Goal: Use online tool/utility: Utilize a website feature to perform a specific function

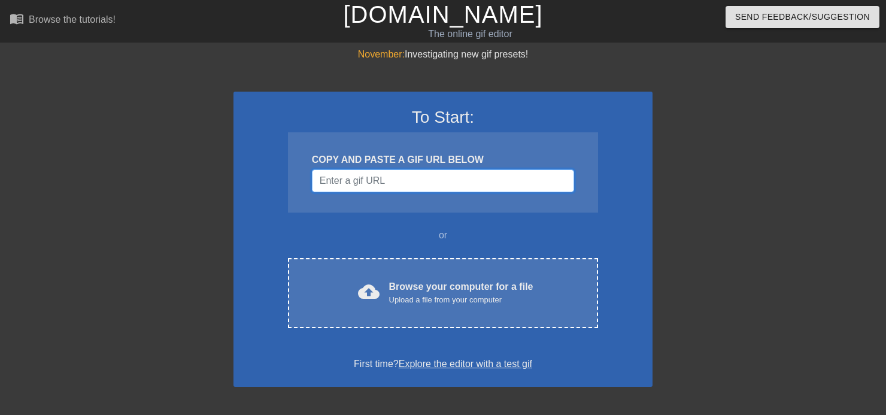
click at [420, 177] on input "Username" at bounding box center [443, 180] width 262 height 23
click at [451, 120] on h3 "To Start:" at bounding box center [443, 117] width 388 height 20
click at [441, 252] on div "To Start: COPY AND PASTE A GIF URL BELOW or cloud_upload Browse your computer f…" at bounding box center [443, 239] width 419 height 295
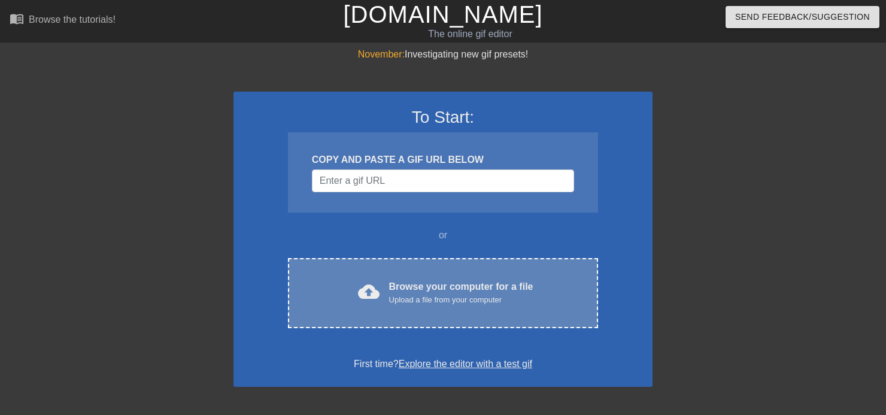
click at [457, 289] on div "Browse your computer for a file Upload a file from your computer" at bounding box center [461, 293] width 144 height 26
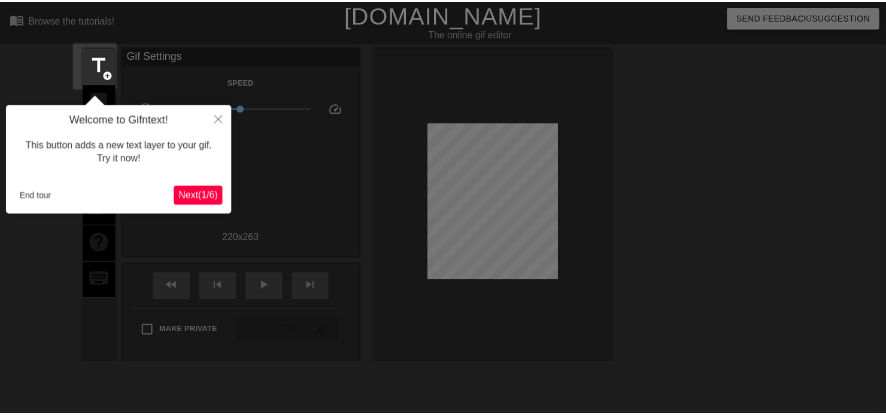
scroll to position [29, 0]
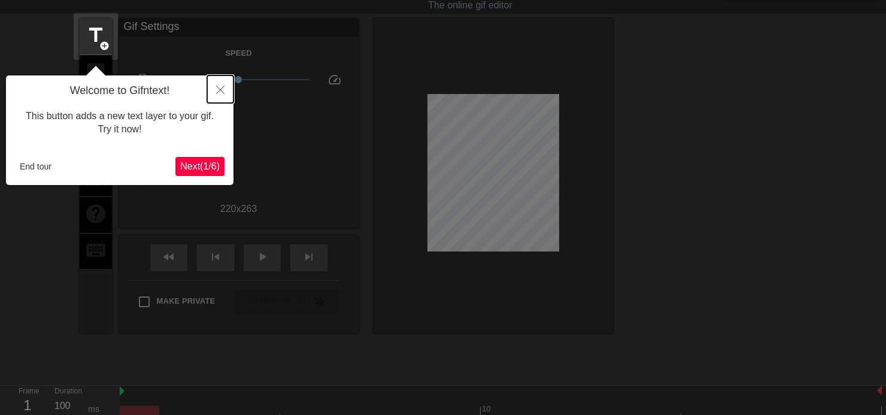
click at [219, 89] on icon "Close" at bounding box center [220, 90] width 8 height 8
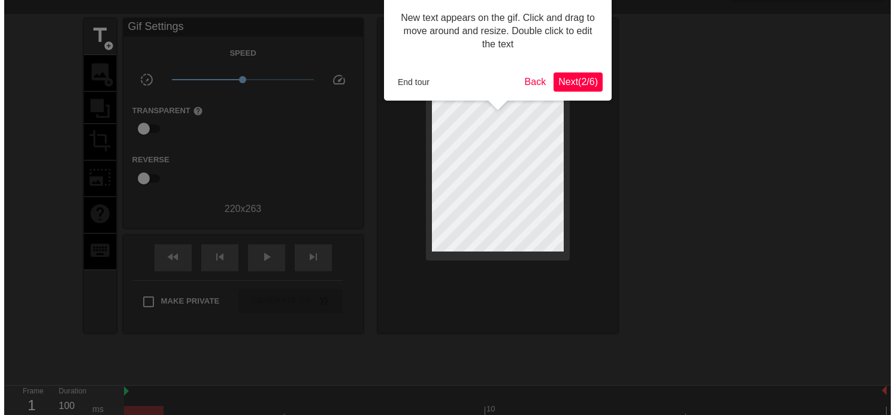
scroll to position [0, 0]
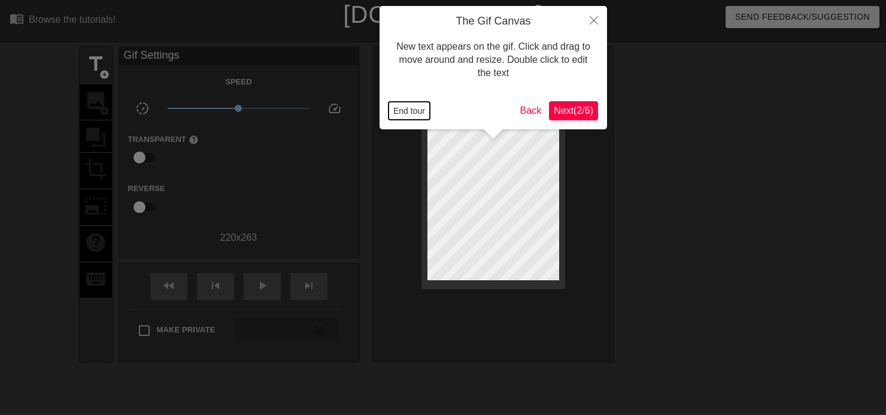
click at [417, 108] on button "End tour" at bounding box center [409, 111] width 41 height 18
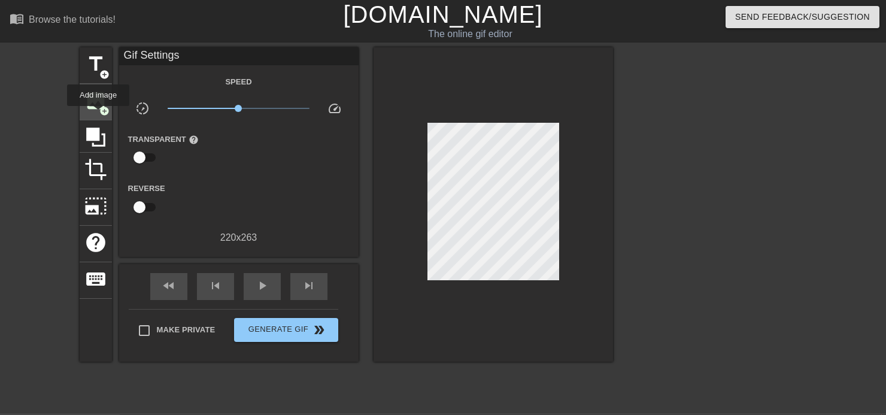
click at [98, 114] on div "image add_circle" at bounding box center [96, 102] width 32 height 37
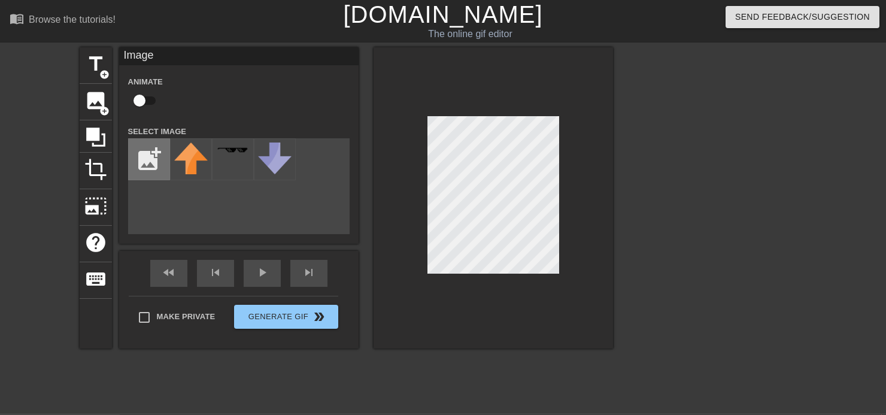
click at [130, 143] on input "file" at bounding box center [149, 159] width 41 height 41
type input "C:\fakepath\Herb_illustration (1).webp"
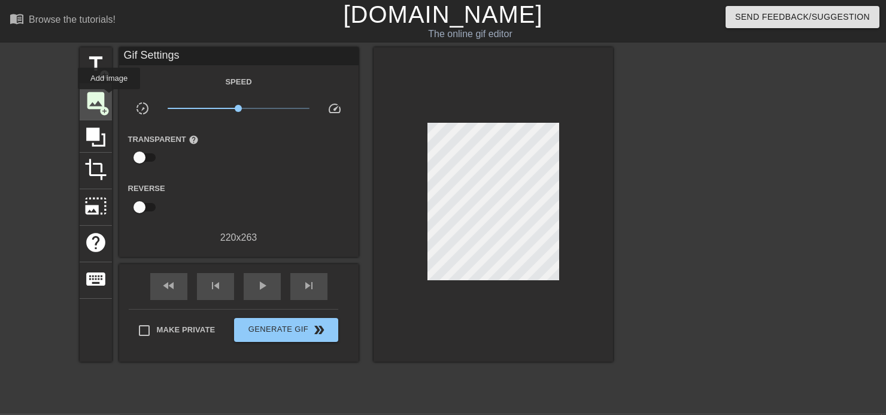
click at [109, 98] on div "image add_circle" at bounding box center [96, 102] width 32 height 37
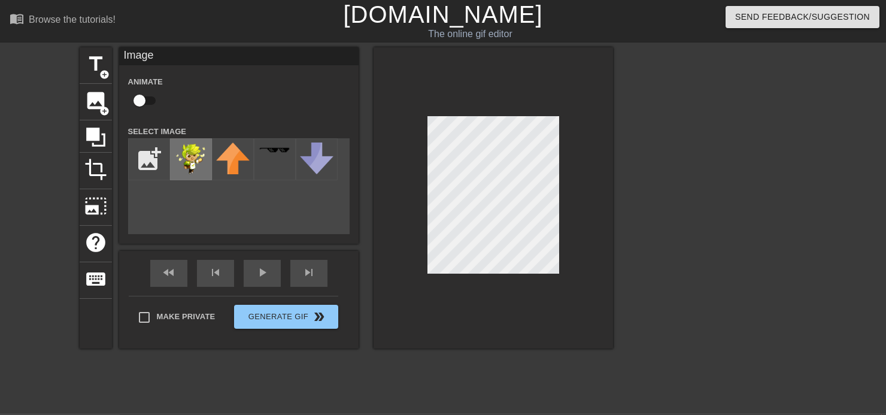
click at [185, 160] on img at bounding box center [191, 159] width 34 height 32
click at [89, 160] on span "crop" at bounding box center [95, 169] width 23 height 23
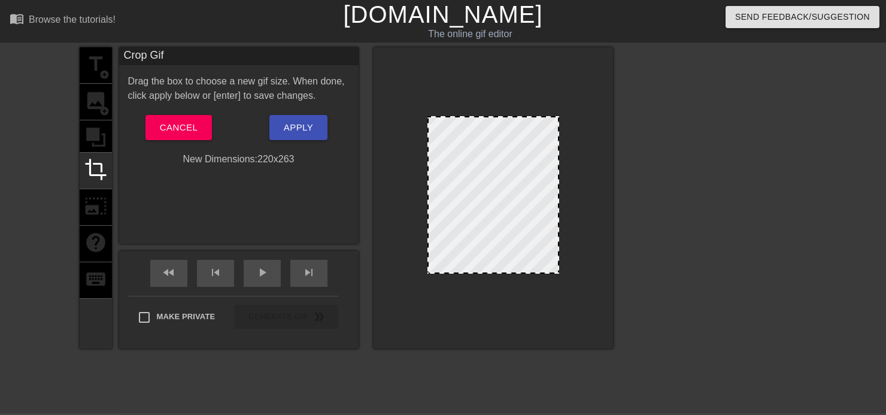
click at [107, 204] on div "title add_circle image add_circle crop photo_size_select_large help keyboard" at bounding box center [96, 197] width 32 height 301
click at [97, 213] on div "title add_circle image add_circle crop photo_size_select_large help keyboard" at bounding box center [96, 197] width 32 height 301
click at [95, 153] on div "crop" at bounding box center [96, 171] width 32 height 37
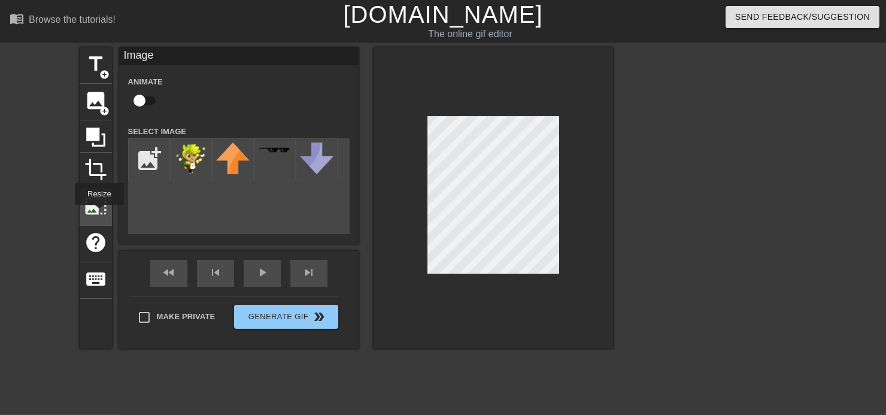
click at [98, 213] on span "photo_size_select_large" at bounding box center [95, 206] width 23 height 23
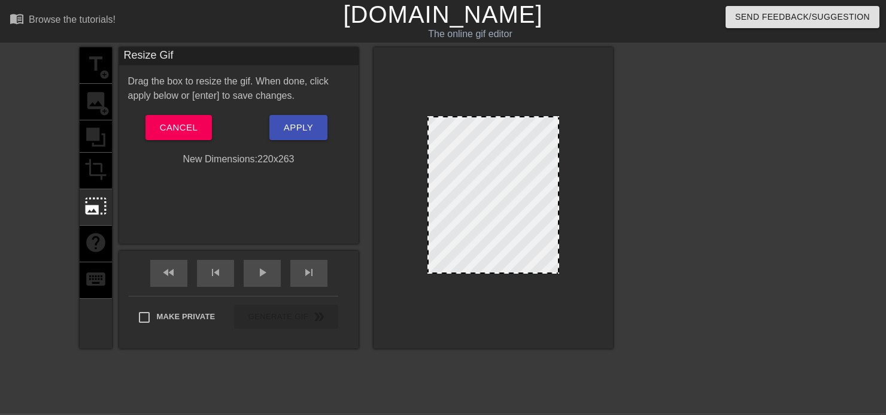
drag, startPoint x: 428, startPoint y: 117, endPoint x: 463, endPoint y: 156, distance: 52.6
click at [463, 156] on div at bounding box center [494, 194] width 132 height 157
drag, startPoint x: 463, startPoint y: 156, endPoint x: 504, endPoint y: 169, distance: 42.8
click at [504, 169] on div at bounding box center [494, 194] width 132 height 157
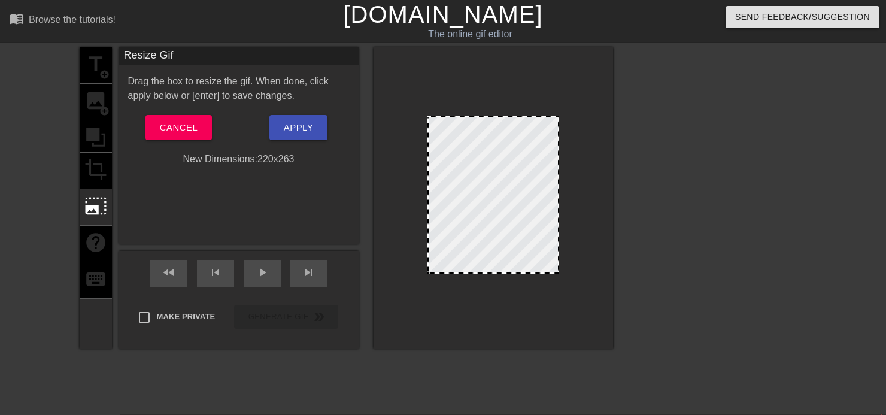
drag, startPoint x: 430, startPoint y: 119, endPoint x: 405, endPoint y: 105, distance: 29.0
click at [405, 105] on div at bounding box center [494, 197] width 240 height 301
drag, startPoint x: 429, startPoint y: 117, endPoint x: 389, endPoint y: 74, distance: 58.9
click at [389, 74] on div at bounding box center [494, 197] width 240 height 301
drag, startPoint x: 558, startPoint y: 264, endPoint x: 618, endPoint y: 258, distance: 60.2
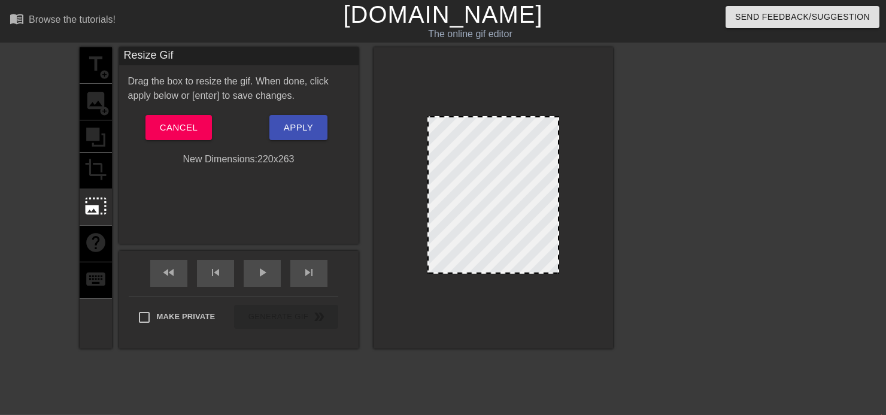
click at [618, 258] on div "title add_circle image add_circle crop photo_size_select_large help keyboard Re…" at bounding box center [443, 226] width 886 height 359
drag, startPoint x: 557, startPoint y: 272, endPoint x: 564, endPoint y: 267, distance: 9.0
click at [564, 267] on div at bounding box center [494, 197] width 240 height 301
drag, startPoint x: 552, startPoint y: 268, endPoint x: 661, endPoint y: 396, distance: 167.8
click at [661, 396] on div "title add_circle image add_circle crop photo_size_select_large help keyboard Re…" at bounding box center [443, 226] width 886 height 359
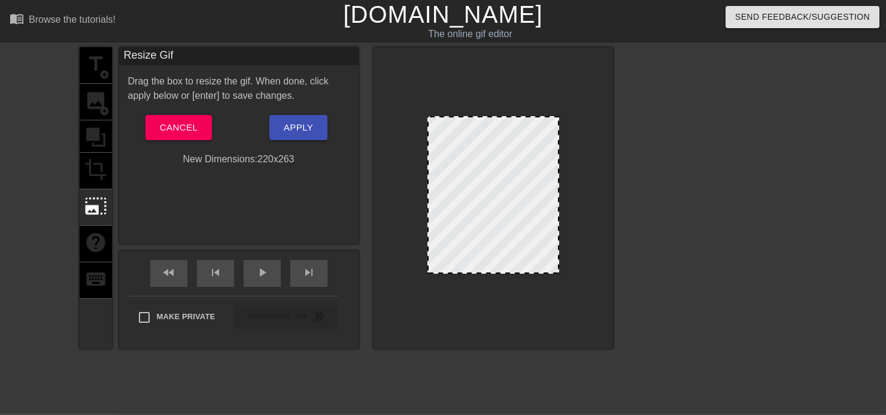
click at [652, 399] on div at bounding box center [718, 226] width 180 height 359
click at [178, 127] on span "Cancel" at bounding box center [179, 128] width 38 height 16
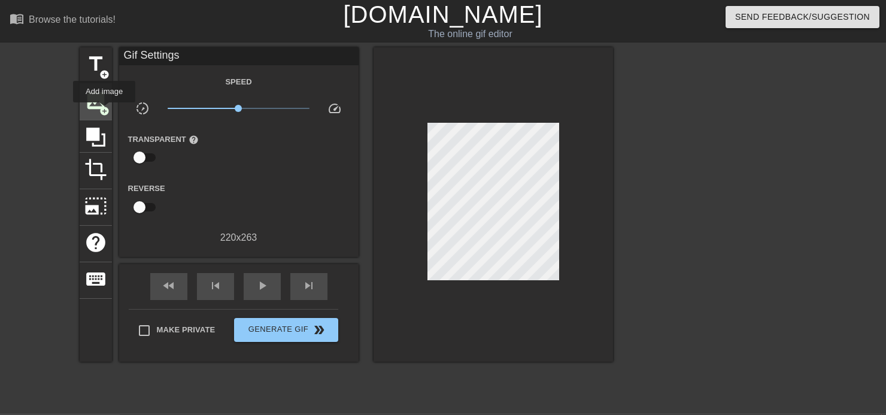
click at [104, 111] on span "add_circle" at bounding box center [104, 111] width 10 height 10
drag, startPoint x: 97, startPoint y: 119, endPoint x: 103, endPoint y: 99, distance: 21.2
click at [103, 99] on div "title add_circle image add_circle crop photo_size_select_large help keyboard" at bounding box center [96, 204] width 32 height 314
click at [103, 99] on span "image" at bounding box center [95, 100] width 23 height 23
click at [104, 189] on div "photo_size_select_large" at bounding box center [96, 207] width 32 height 37
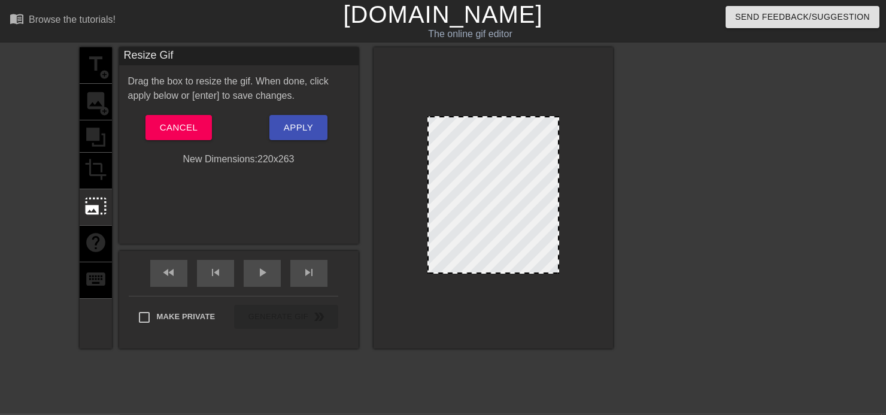
drag, startPoint x: 558, startPoint y: 272, endPoint x: 607, endPoint y: 311, distance: 62.2
click at [607, 311] on div at bounding box center [494, 197] width 240 height 301
click at [95, 119] on div "title add_circle image add_circle crop photo_size_select_large help keyboard" at bounding box center [96, 197] width 32 height 301
click at [177, 128] on span "Cancel" at bounding box center [179, 128] width 38 height 16
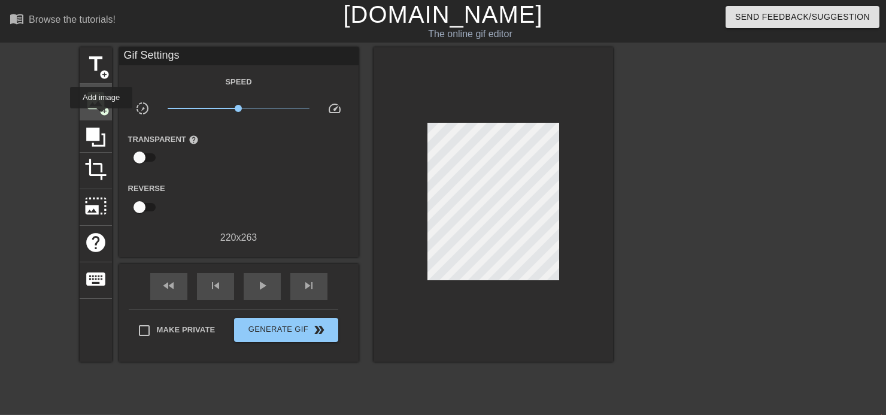
click at [101, 117] on div "image add_circle" at bounding box center [96, 102] width 32 height 37
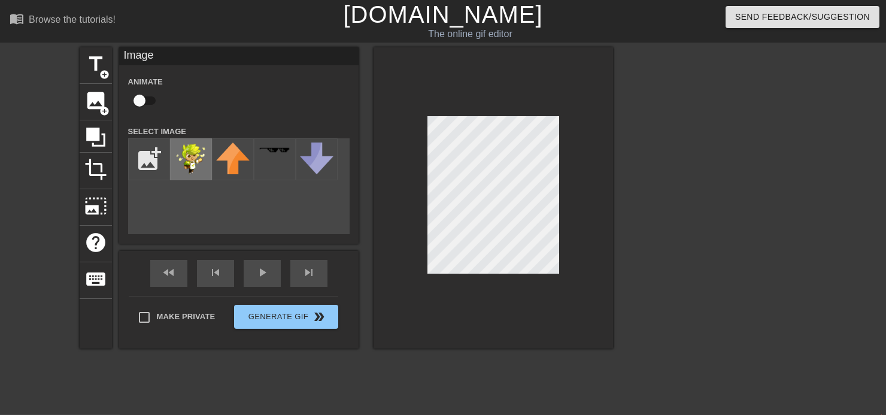
click at [186, 159] on img at bounding box center [191, 159] width 34 height 32
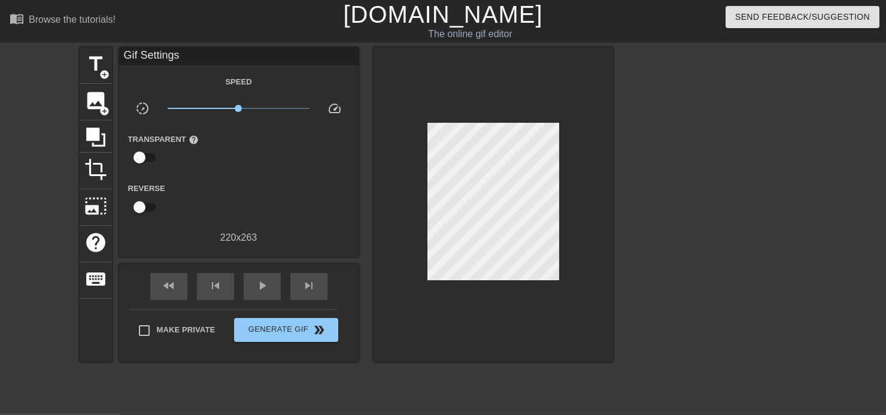
click at [631, 211] on div at bounding box center [718, 226] width 180 height 359
click at [303, 344] on div "Make Private Generate Gif double_arrow" at bounding box center [234, 332] width 210 height 47
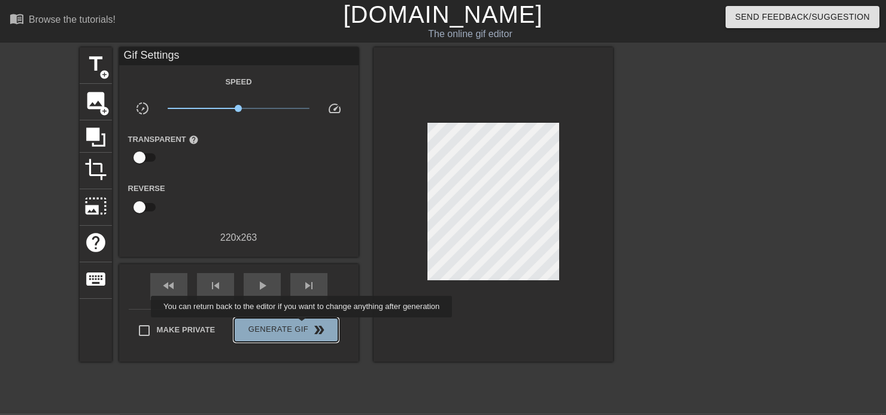
click at [303, 326] on span "Generate Gif double_arrow" at bounding box center [286, 330] width 94 height 14
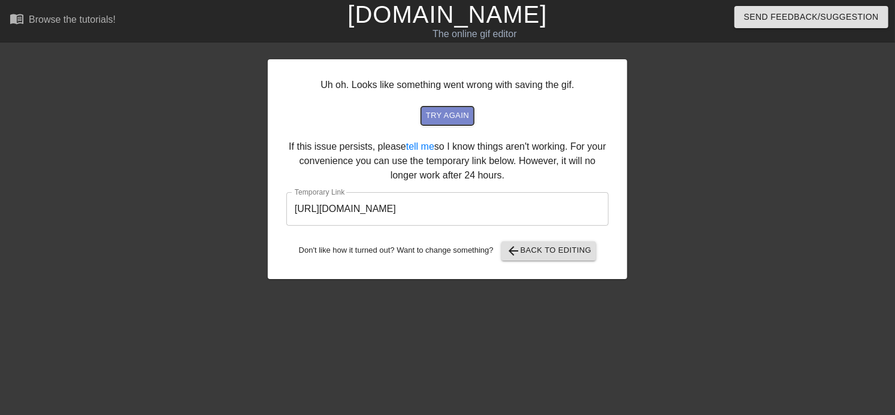
click at [456, 121] on span "try again" at bounding box center [447, 116] width 43 height 14
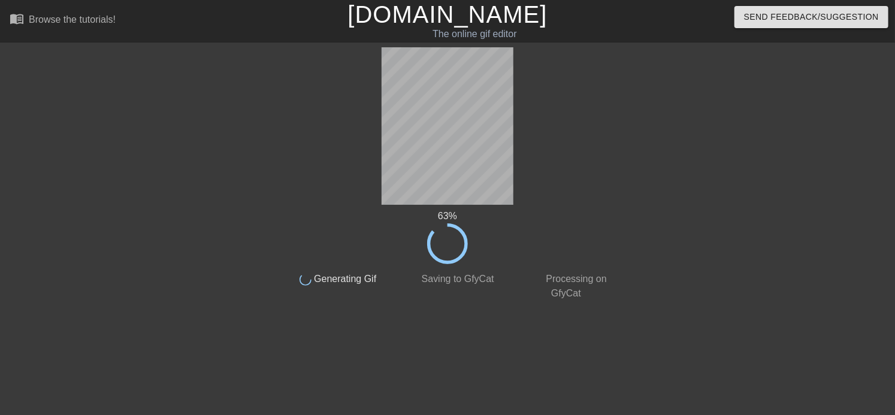
drag, startPoint x: 456, startPoint y: 121, endPoint x: 550, endPoint y: 116, distance: 93.5
click at [550, 116] on div "63 % done Generating Gif done Saving to GfyCat done Processing on GfyCat" at bounding box center [447, 173] width 338 height 253
click at [511, 105] on div "100 % done Generating Gif done Saving to GfyCat done Processing on GfyCat" at bounding box center [447, 173] width 338 height 253
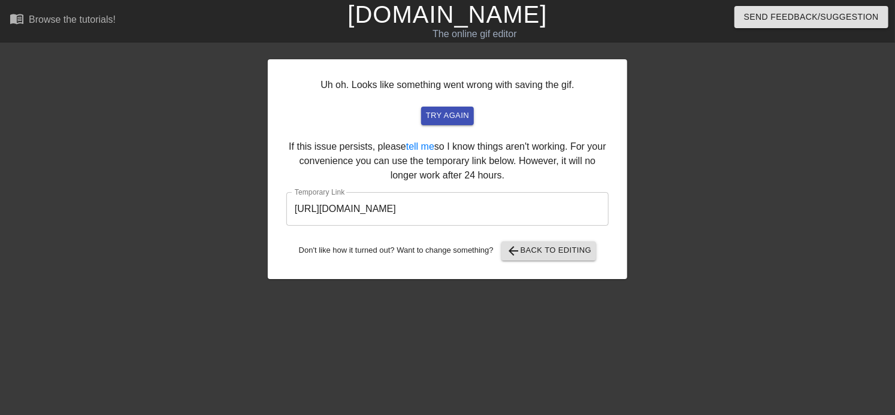
click at [466, 203] on input "[URL][DOMAIN_NAME]" at bounding box center [447, 209] width 322 height 34
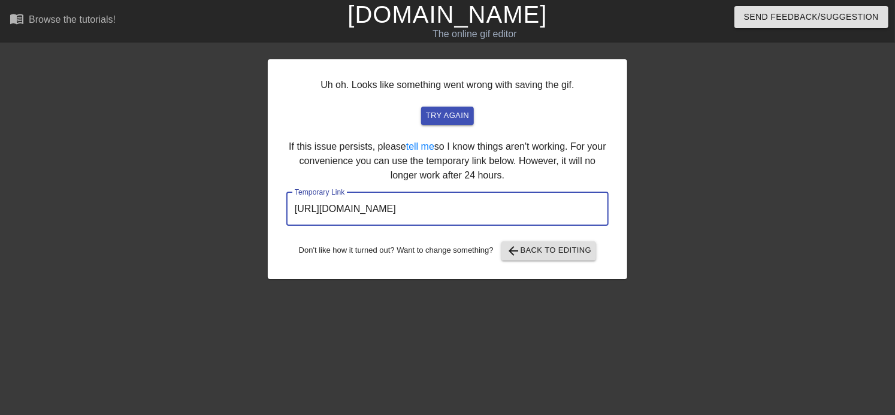
click at [466, 203] on input "[URL][DOMAIN_NAME]" at bounding box center [447, 209] width 322 height 34
